Goal: Register for event/course

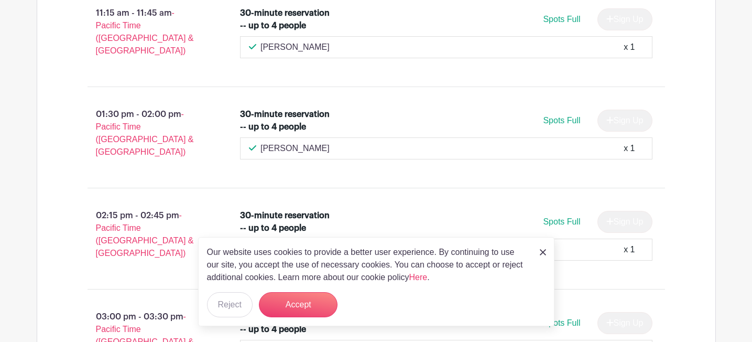
scroll to position [1009, 0]
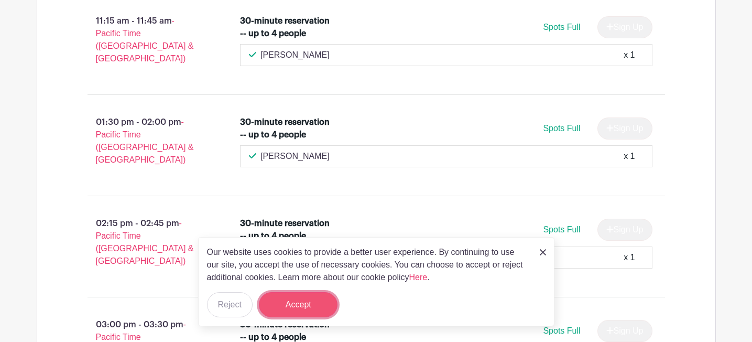
click at [303, 307] on button "Accept" at bounding box center [298, 304] width 79 height 25
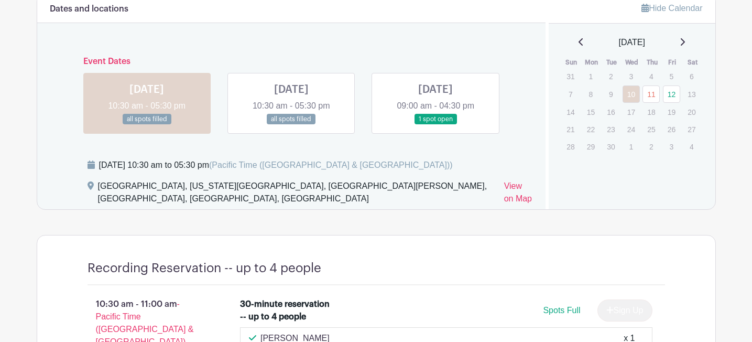
scroll to position [624, 0]
click at [291, 126] on link at bounding box center [291, 126] width 0 height 0
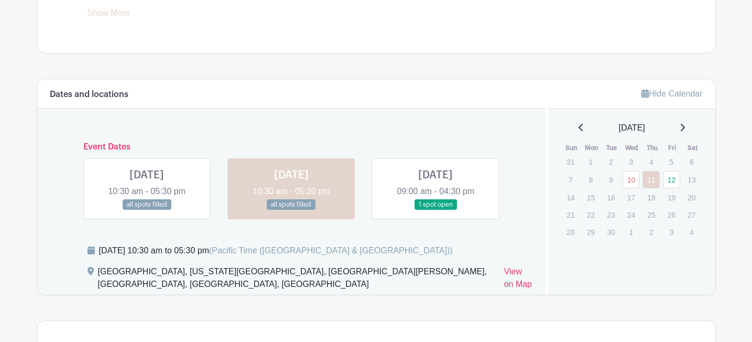
scroll to position [571, 0]
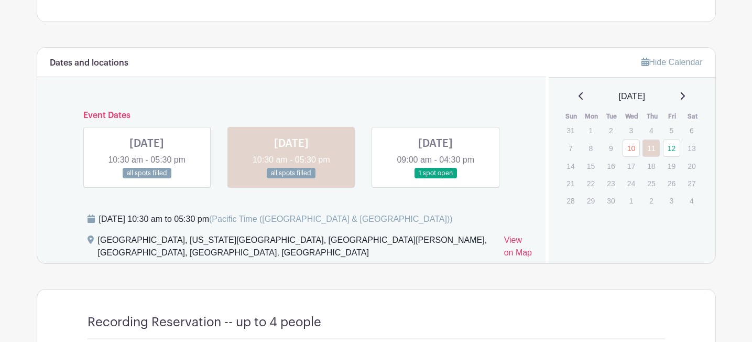
click at [435, 179] on link at bounding box center [435, 179] width 0 height 0
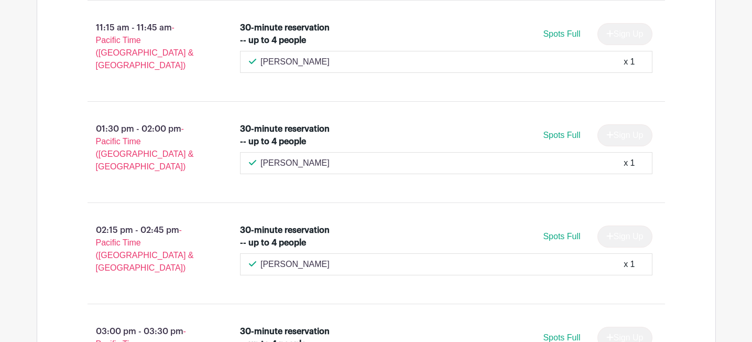
scroll to position [1170, 0]
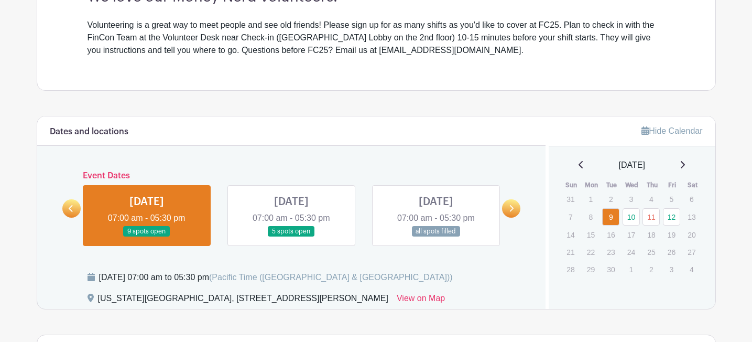
scroll to position [340, 0]
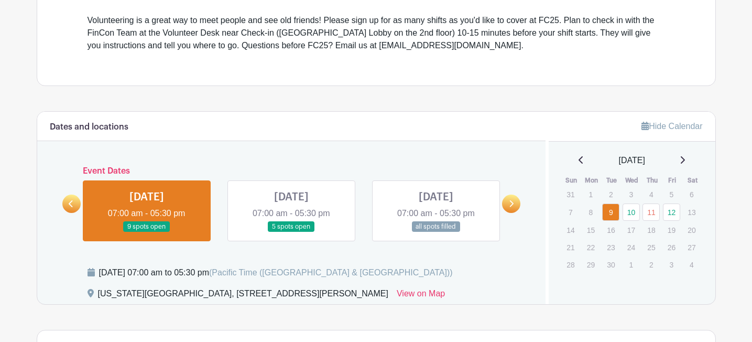
click at [291, 232] on link at bounding box center [291, 232] width 0 height 0
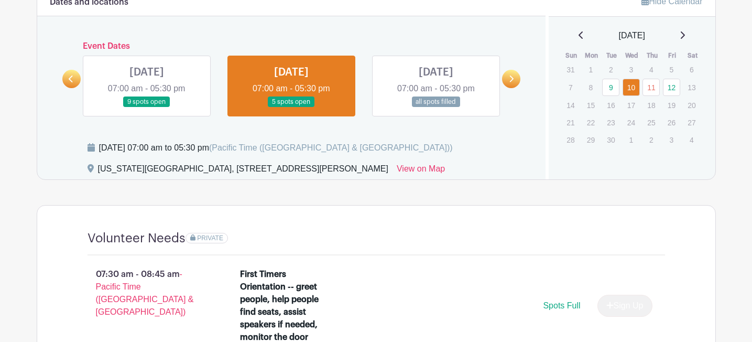
scroll to position [451, 0]
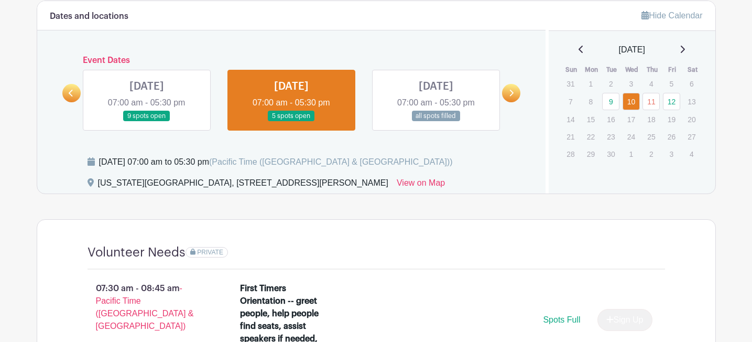
click at [436, 122] on link at bounding box center [436, 122] width 0 height 0
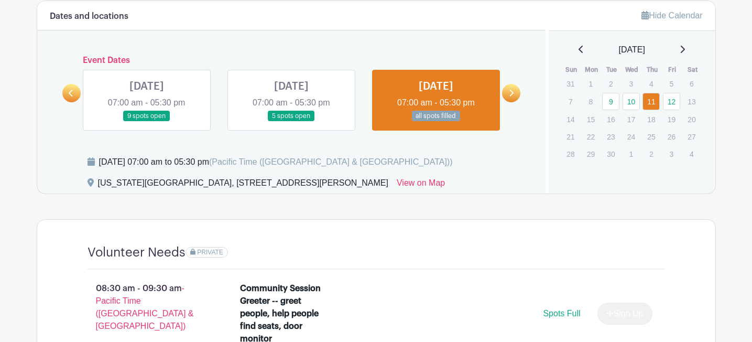
click at [511, 93] on icon at bounding box center [511, 93] width 5 height 8
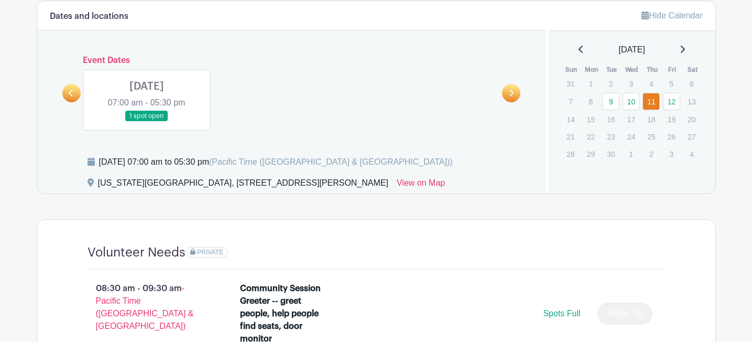
click at [147, 122] on link at bounding box center [147, 122] width 0 height 0
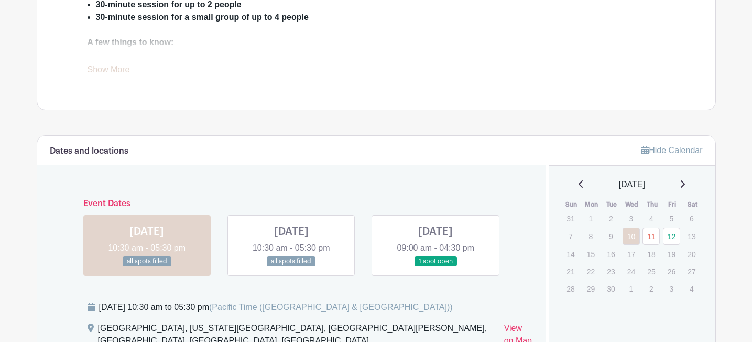
scroll to position [484, 0]
click at [435, 266] on link at bounding box center [435, 266] width 0 height 0
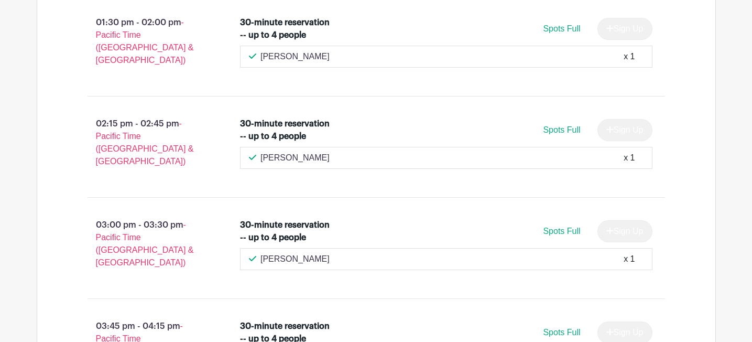
scroll to position [1248, 0]
